Goal: Find specific page/section: Find specific page/section

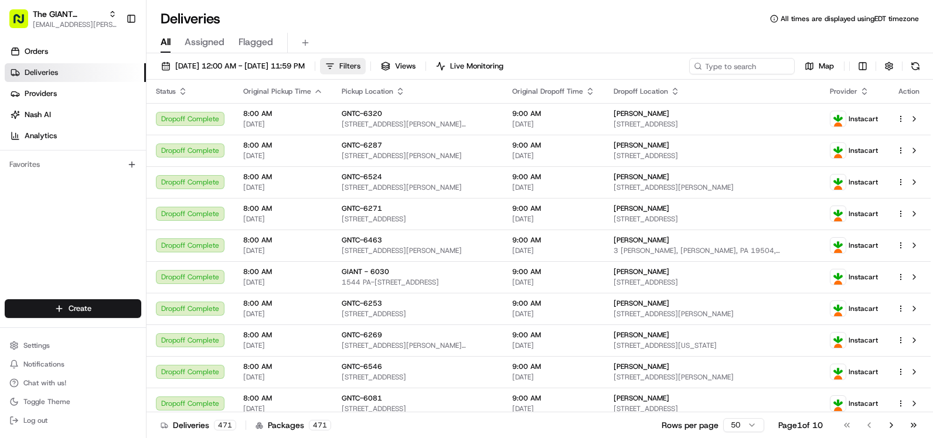
click at [366, 65] on button "Filters" at bounding box center [343, 66] width 46 height 16
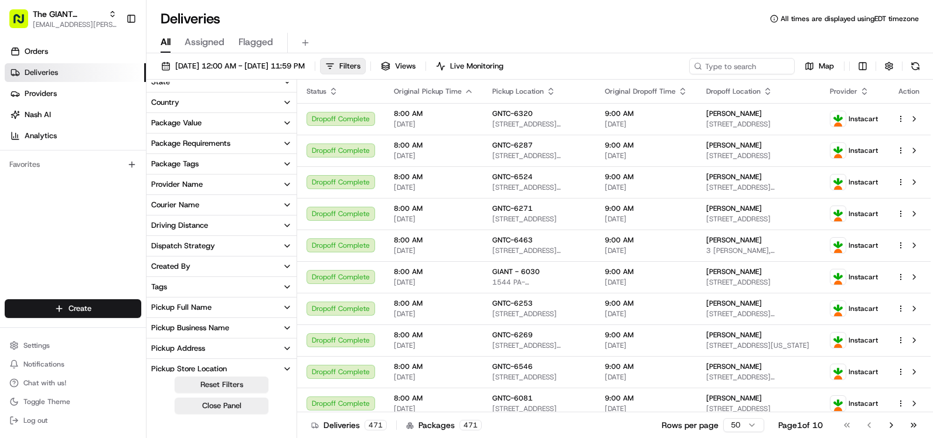
scroll to position [242, 0]
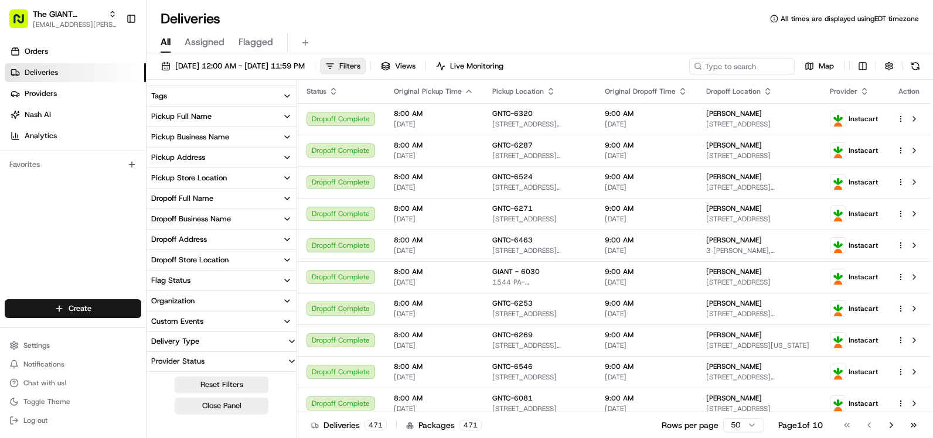
drag, startPoint x: 228, startPoint y: 261, endPoint x: 248, endPoint y: 176, distance: 87.4
click at [264, 194] on div "Delivery Status City State Country Package Value Package Requirements Package T…" at bounding box center [221, 106] width 150 height 532
click at [249, 169] on button "Pickup Store Location" at bounding box center [221, 178] width 150 height 20
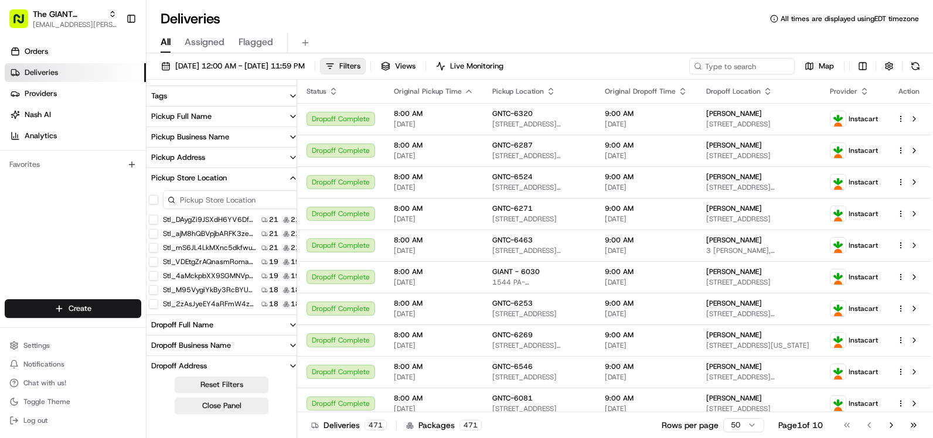
click at [246, 195] on input at bounding box center [231, 199] width 137 height 19
type input "6093"
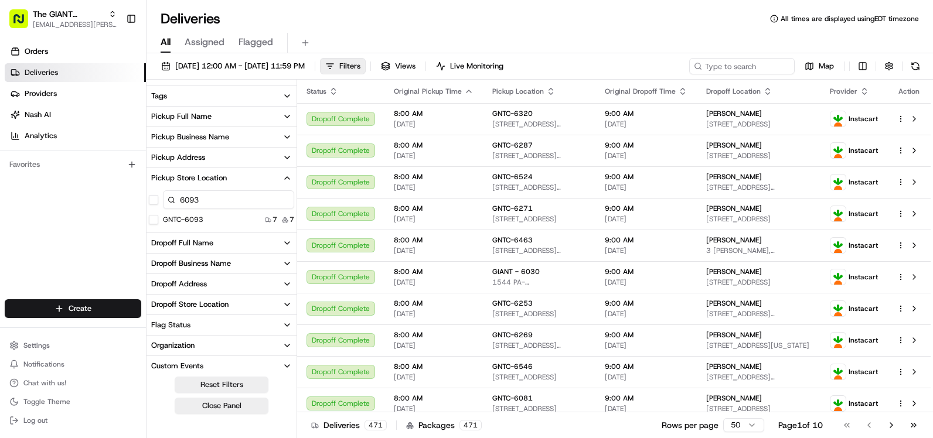
click at [184, 210] on div "6093" at bounding box center [221, 199] width 150 height 23
click at [182, 223] on label "GNTC-6093" at bounding box center [183, 219] width 40 height 9
click at [158, 223] on button "GNTC-6093" at bounding box center [153, 219] width 9 height 9
